Goal: Task Accomplishment & Management: Use online tool/utility

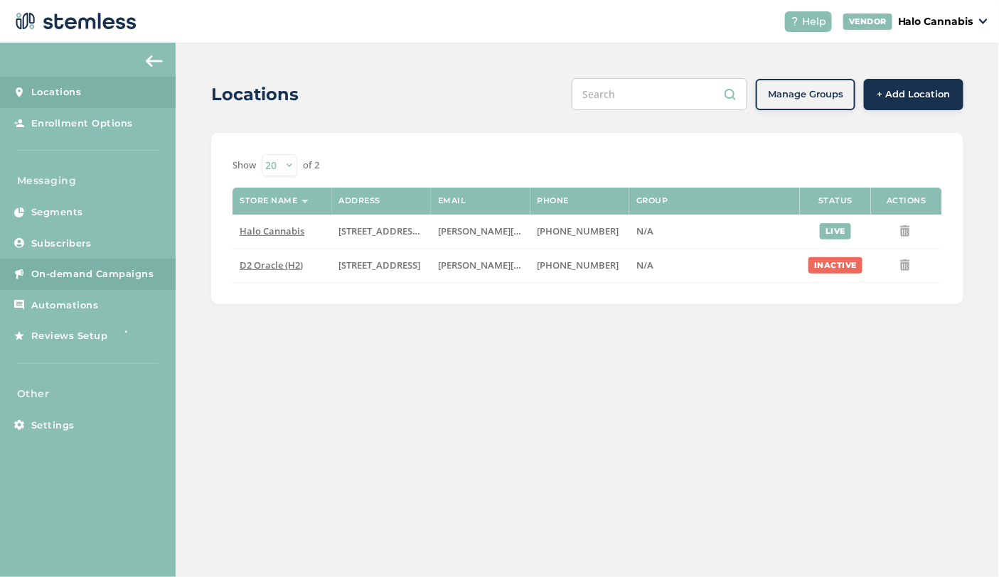
click at [122, 275] on span "On-demand Campaigns" at bounding box center [92, 274] width 123 height 14
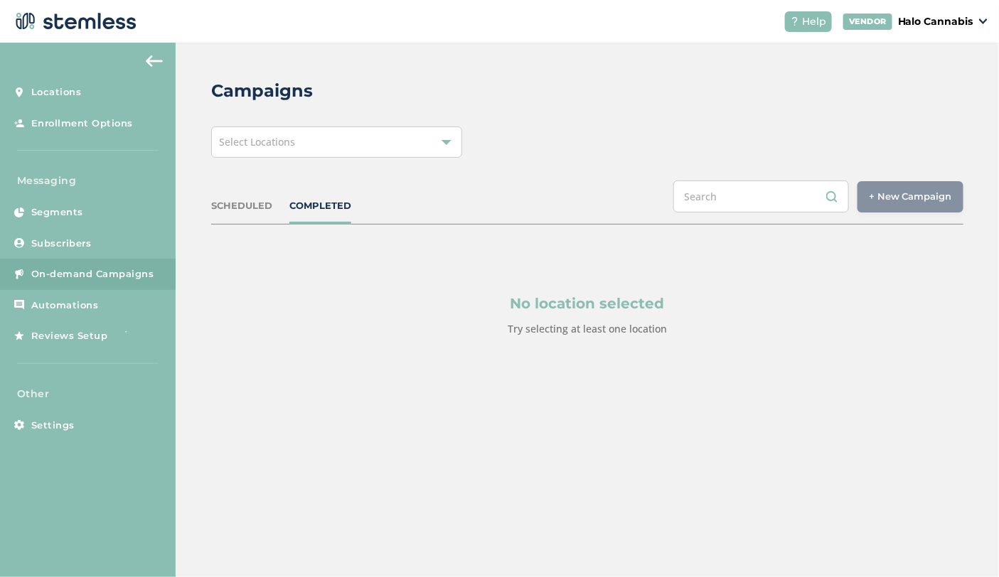
click at [257, 210] on div "SCHEDULED" at bounding box center [241, 206] width 61 height 14
click at [427, 149] on div "Select Locations" at bounding box center [336, 142] width 251 height 31
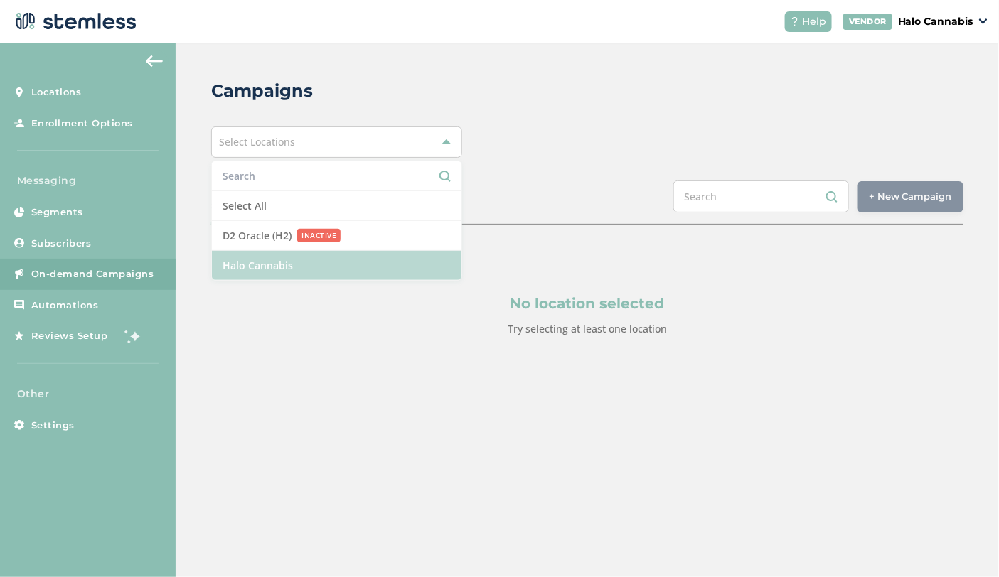
click at [328, 261] on li "Halo Cannabis" at bounding box center [337, 265] width 250 height 29
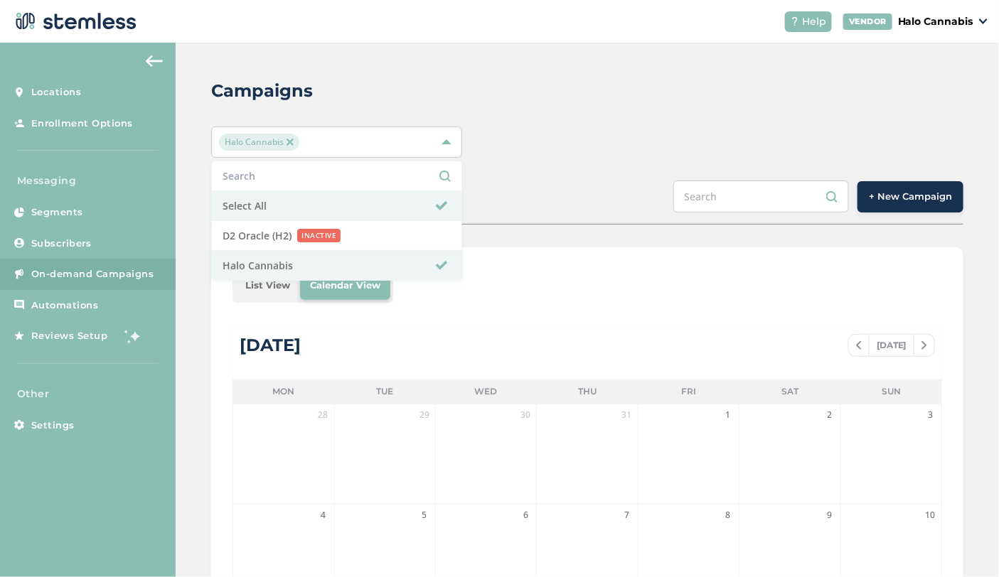
click at [652, 151] on div "Halo Cannabis Select All D2 Oracle (H2) INACTIVE Halo Cannabis" at bounding box center [587, 142] width 752 height 31
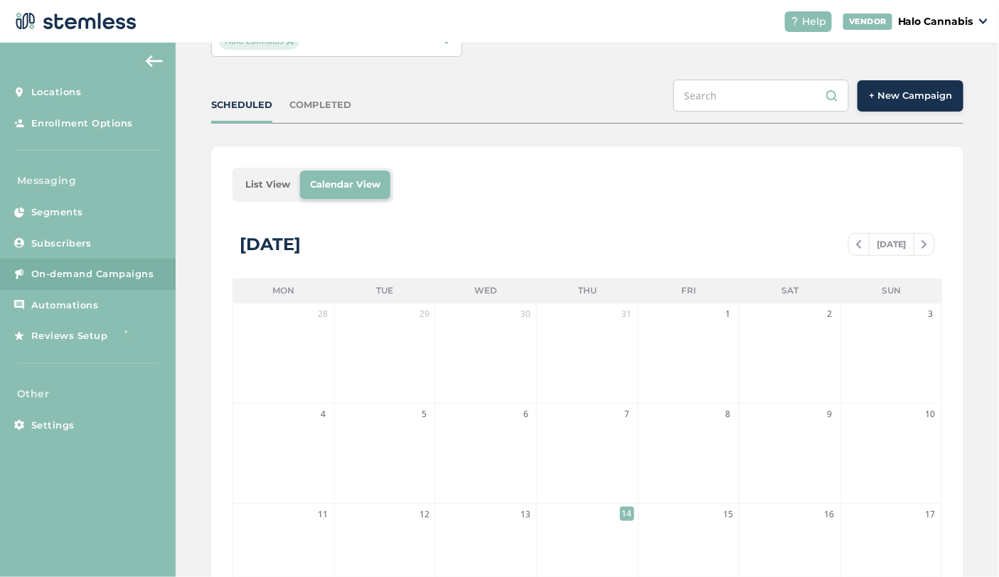
scroll to position [100, 0]
click at [326, 104] on div "COMPLETED" at bounding box center [320, 107] width 62 height 14
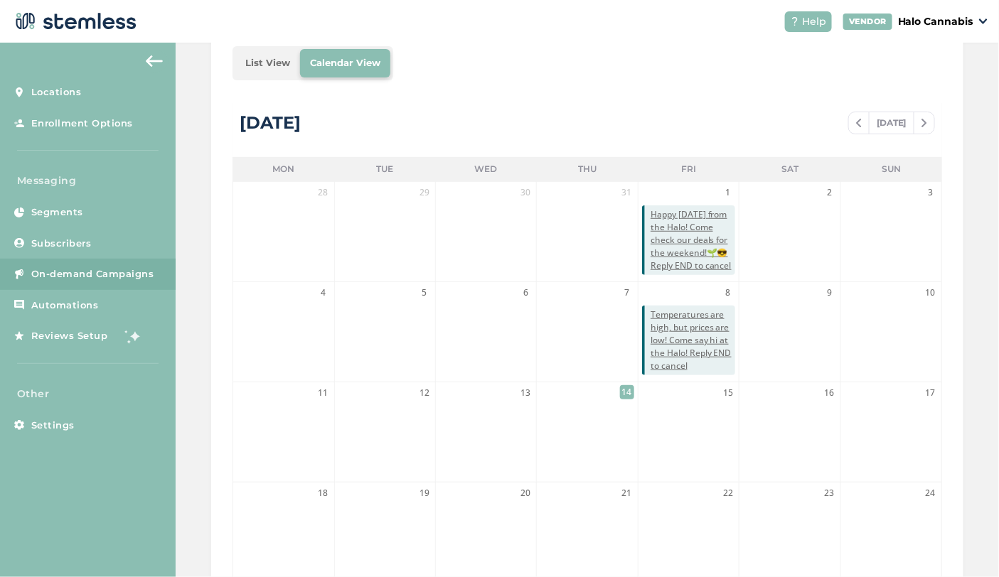
scroll to position [222, 0]
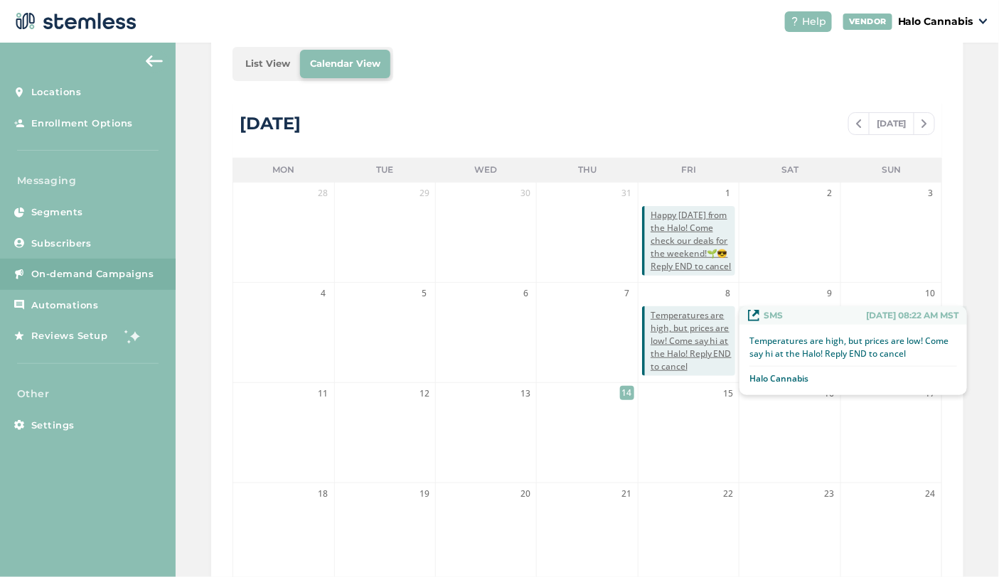
click at [689, 333] on span "Temperatures are high, but prices are low! Come say hi at the Halo! Reply END t…" at bounding box center [692, 341] width 85 height 64
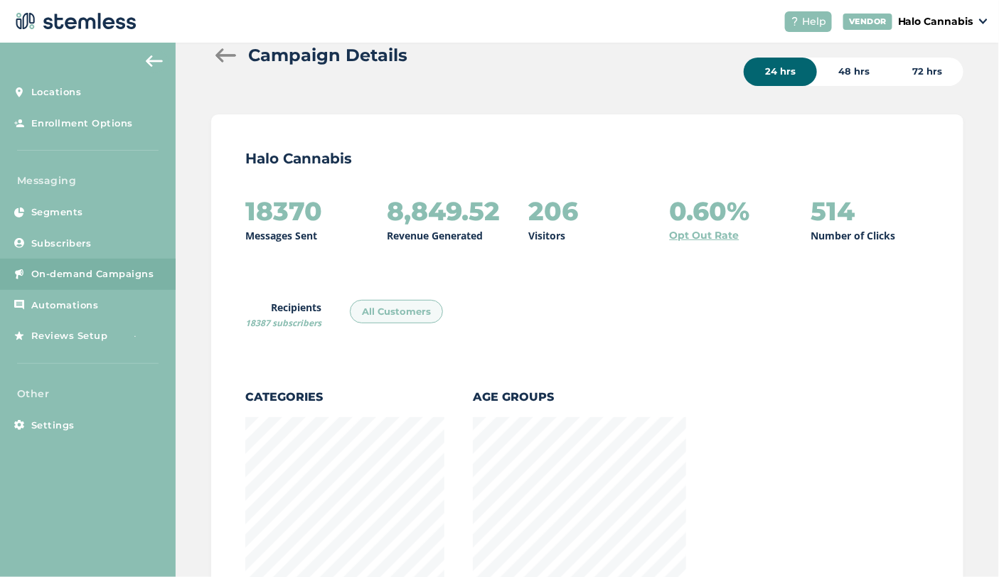
scroll to position [45, 0]
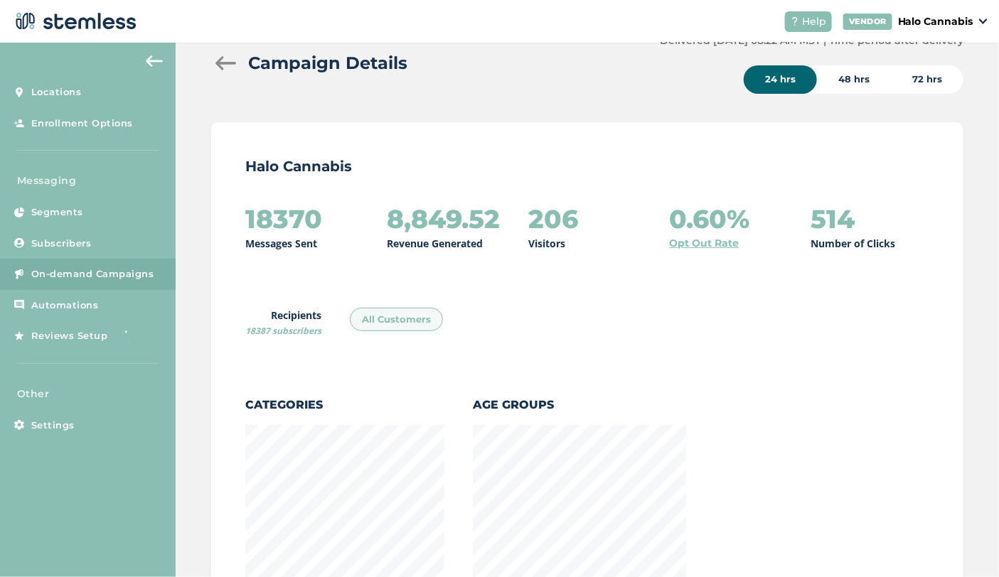
click at [864, 79] on div "48 hrs" at bounding box center [854, 79] width 74 height 28
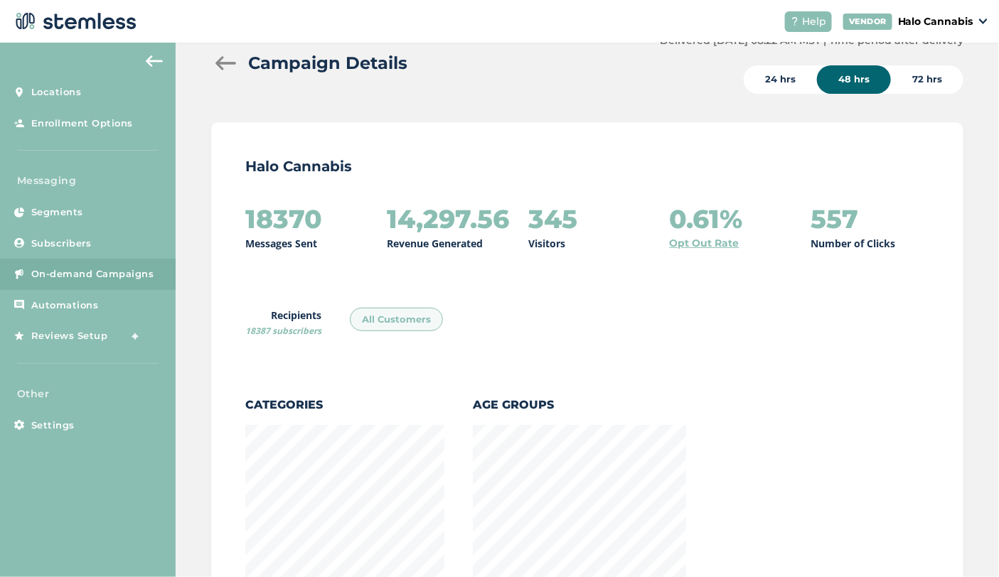
scroll to position [0, 0]
click at [921, 86] on div "72 hrs" at bounding box center [927, 79] width 73 height 28
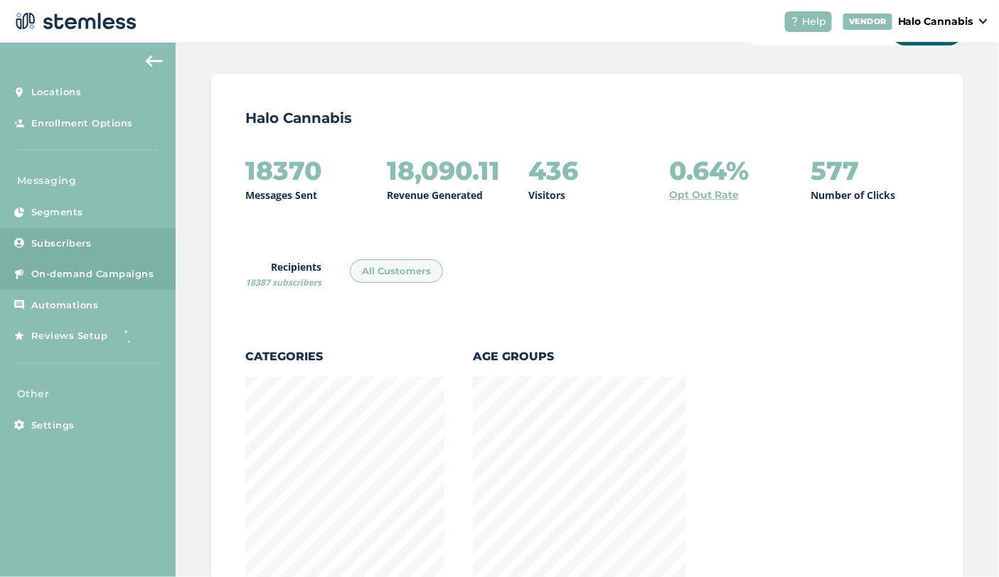
click at [57, 247] on span "Subscribers" at bounding box center [61, 244] width 60 height 14
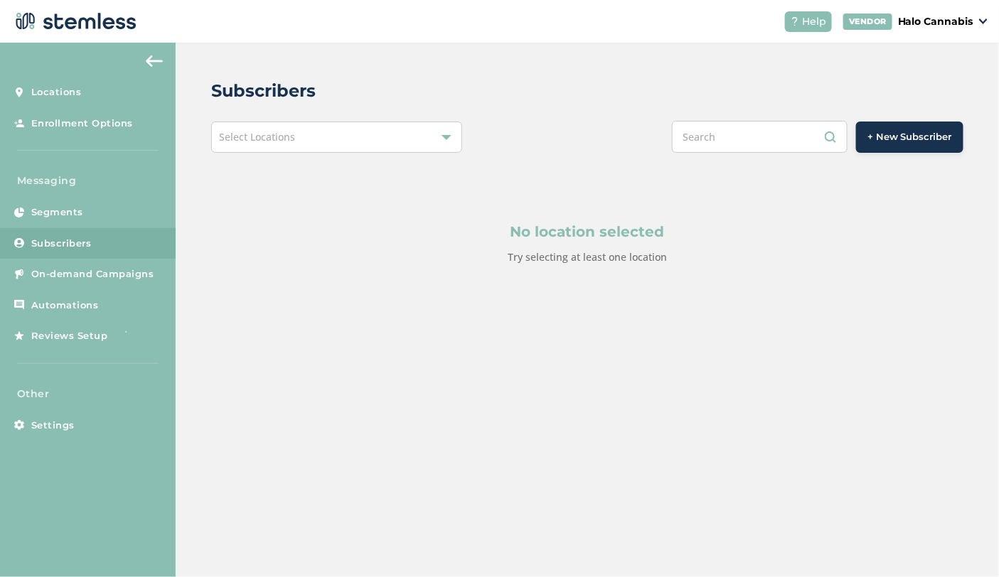
click at [284, 143] on span "Select Locations" at bounding box center [257, 137] width 76 height 14
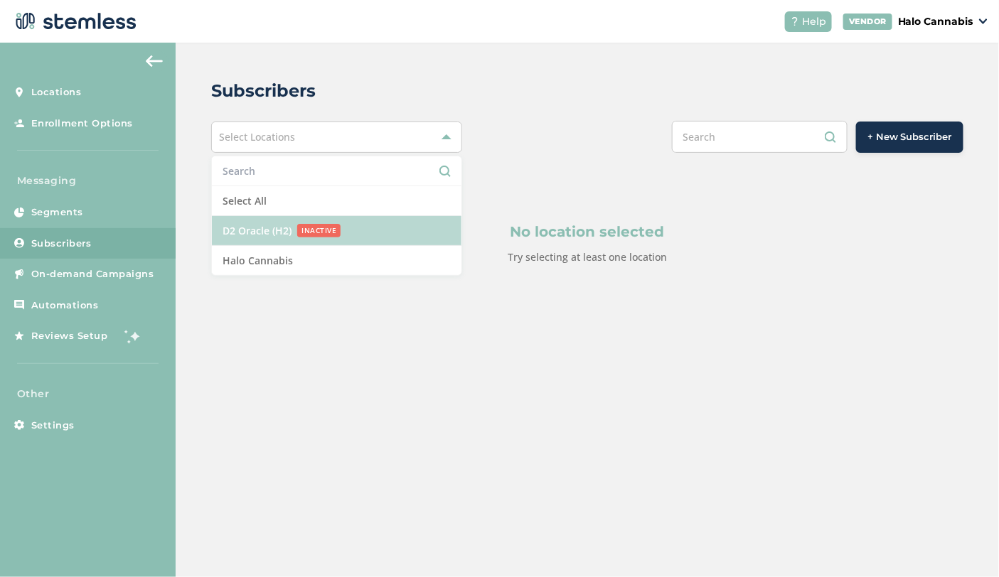
click at [249, 233] on span "D2 Oracle (H2)" at bounding box center [257, 230] width 69 height 15
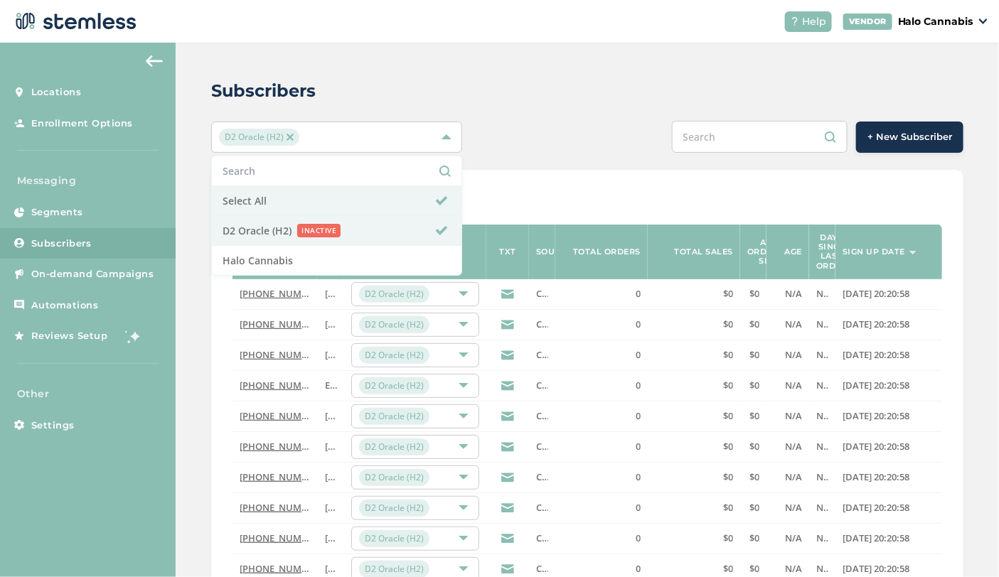
click at [621, 134] on div "+ New Subscriber" at bounding box center [744, 137] width 439 height 32
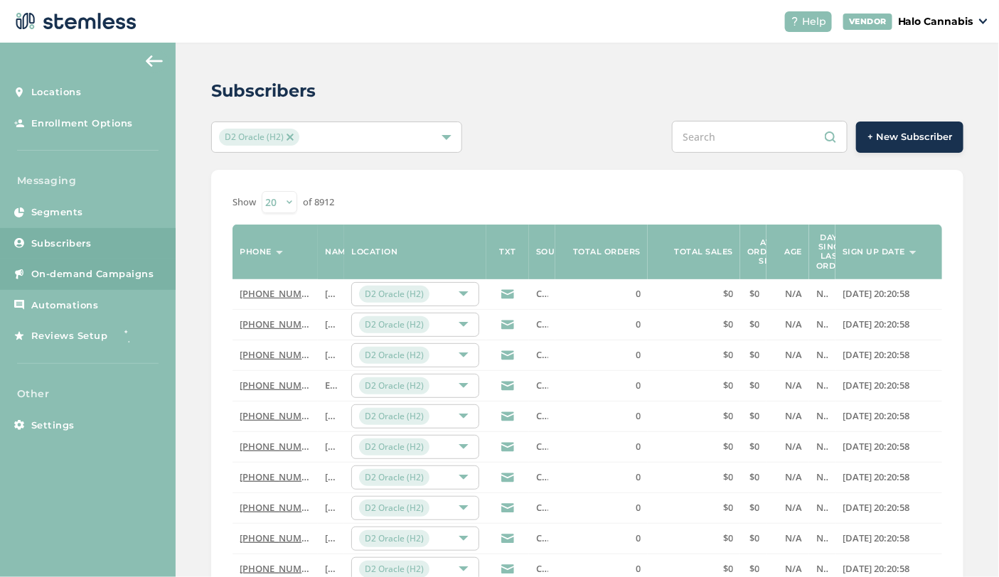
click at [80, 282] on link "On-demand Campaigns" at bounding box center [88, 274] width 176 height 31
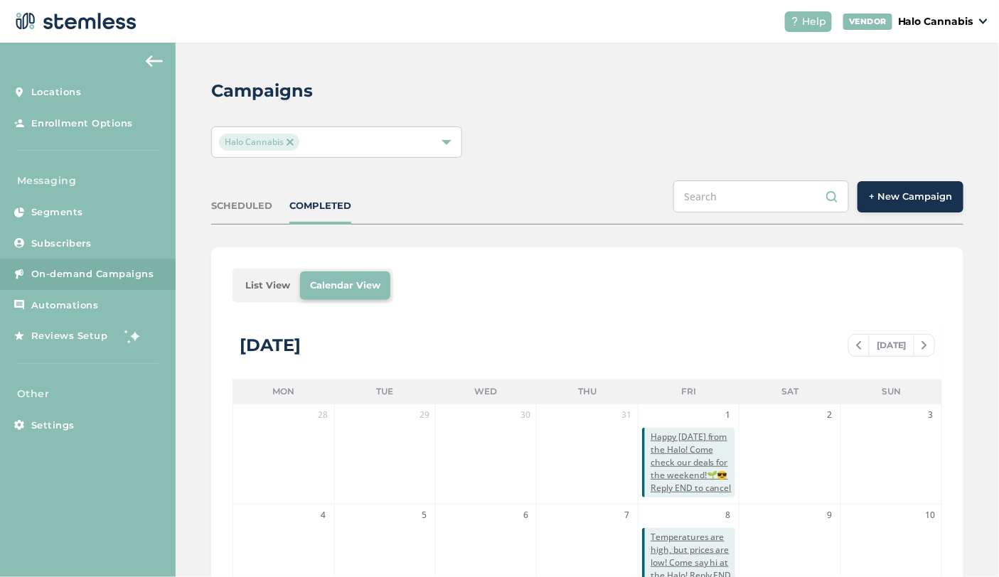
click at [297, 145] on span "Halo Cannabis" at bounding box center [259, 142] width 80 height 17
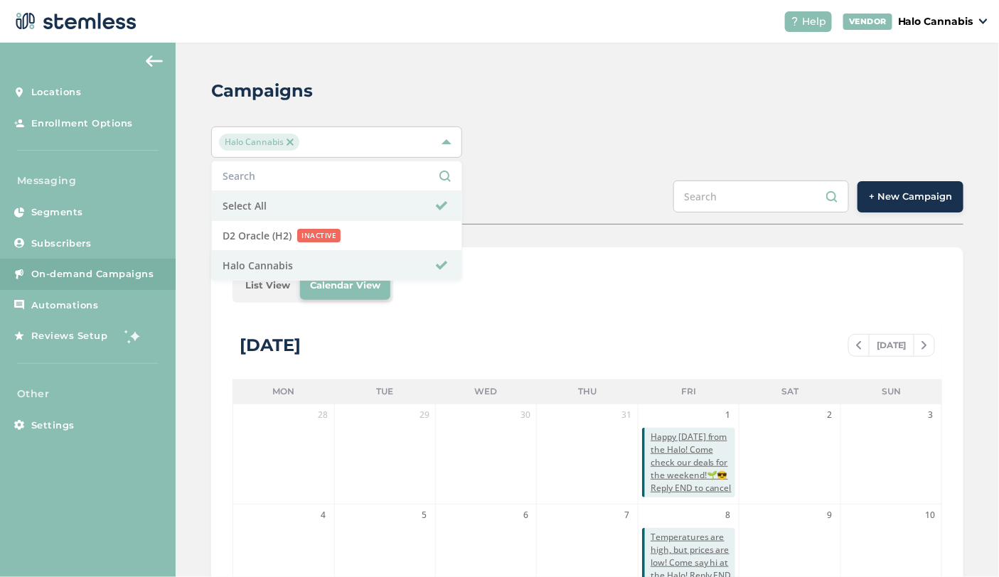
click at [291, 141] on img at bounding box center [289, 142] width 7 height 7
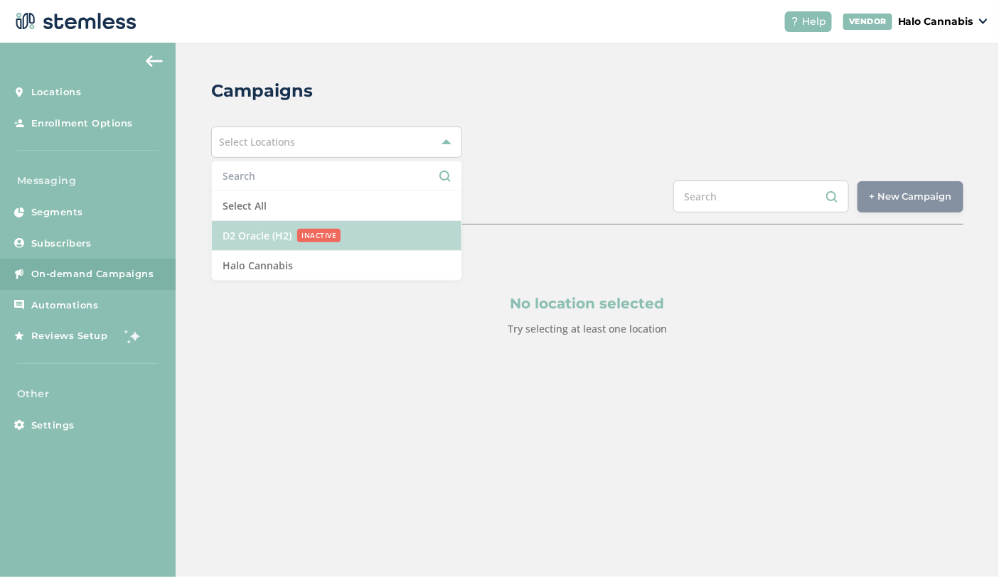
click at [248, 237] on span "D2 Oracle (H2)" at bounding box center [257, 235] width 69 height 15
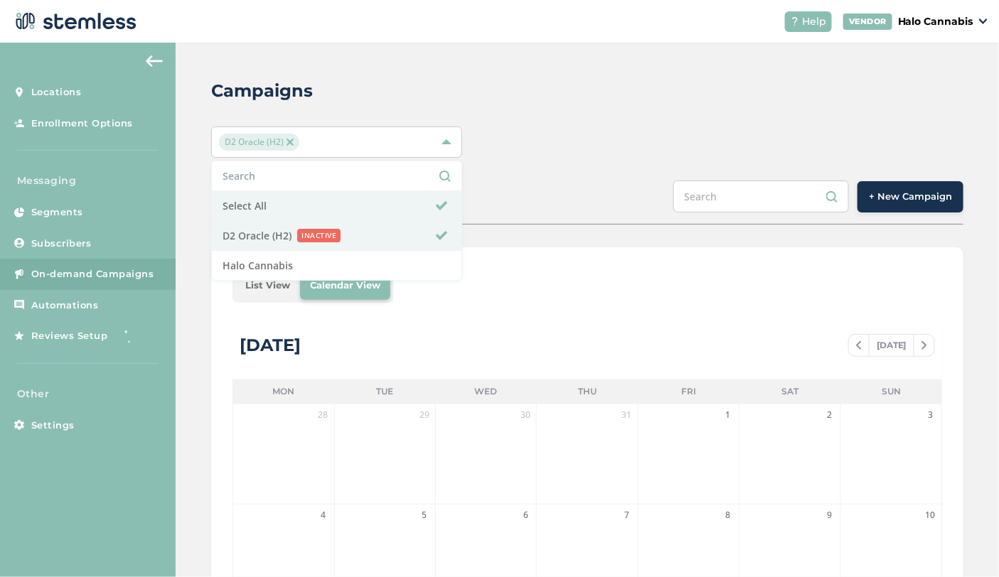
click at [888, 195] on span "+ New Campaign" at bounding box center [910, 197] width 83 height 14
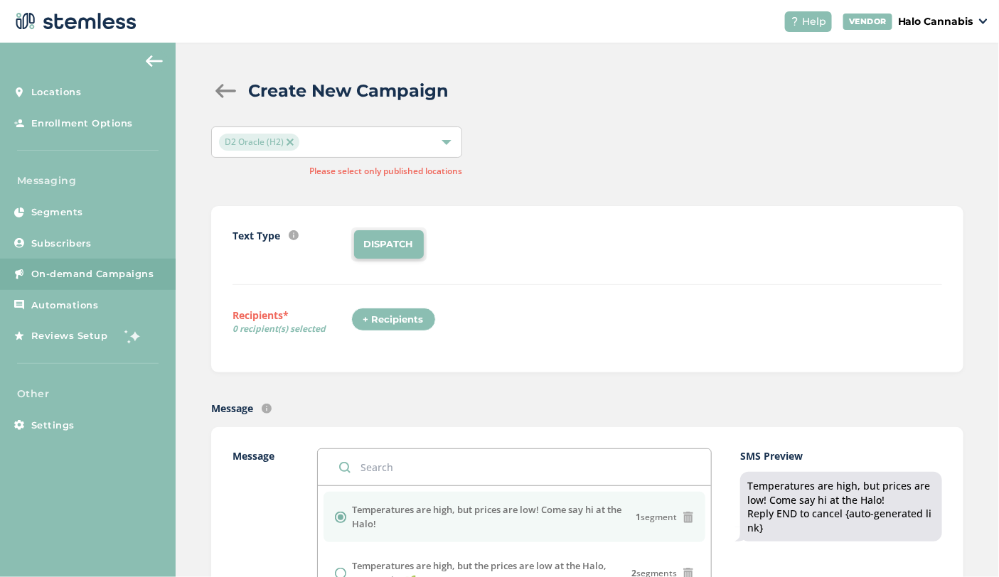
click at [383, 318] on div "+ Recipients" at bounding box center [393, 320] width 85 height 24
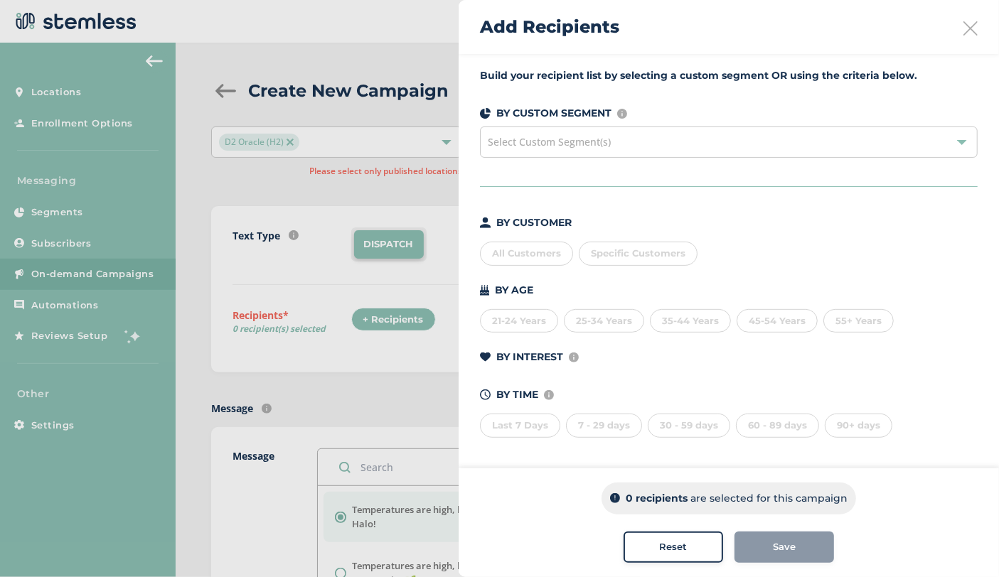
click at [527, 252] on div "All Customers" at bounding box center [526, 254] width 93 height 24
